Goal: Find specific page/section: Find specific page/section

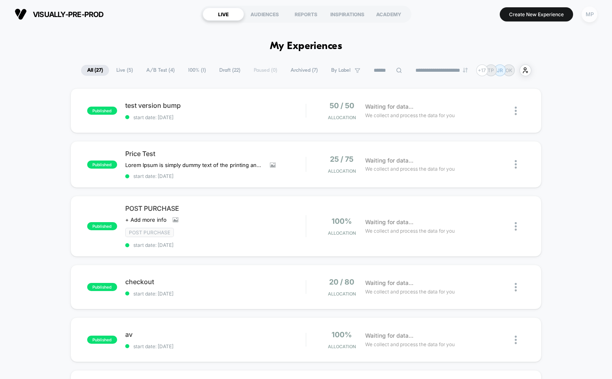
click at [587, 14] on div "MP" at bounding box center [589, 14] width 16 height 16
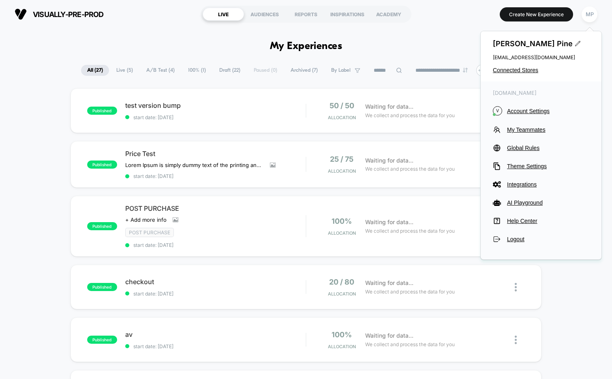
click at [506, 66] on div "[PERSON_NAME] [EMAIL_ADDRESS][DOMAIN_NAME] Connected Stores" at bounding box center [540, 56] width 121 height 50
click at [503, 73] on span "Connected Stores" at bounding box center [541, 70] width 96 height 6
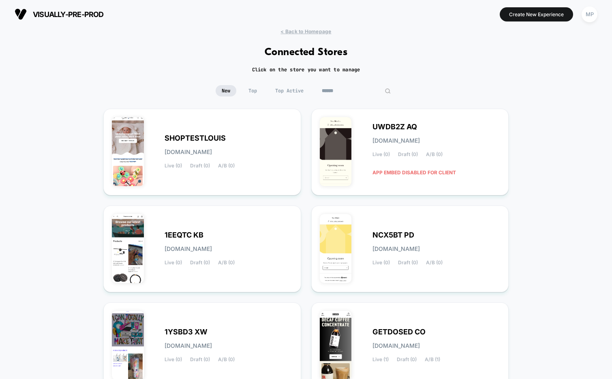
click at [344, 88] on input at bounding box center [356, 90] width 81 height 11
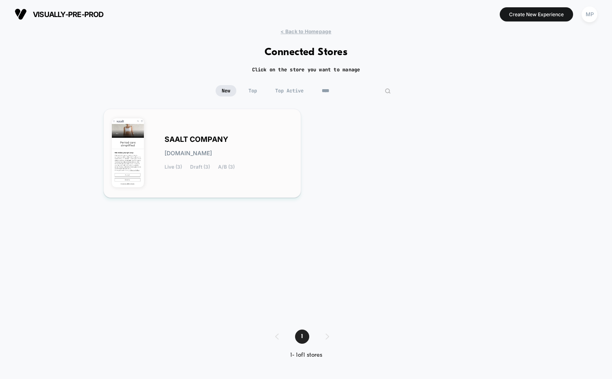
type input "****"
click at [225, 131] on div "SAALT COMPANY [DOMAIN_NAME] Live (3) Draft (3) A/B (3)" at bounding box center [202, 153] width 181 height 72
